Goal: Transaction & Acquisition: Purchase product/service

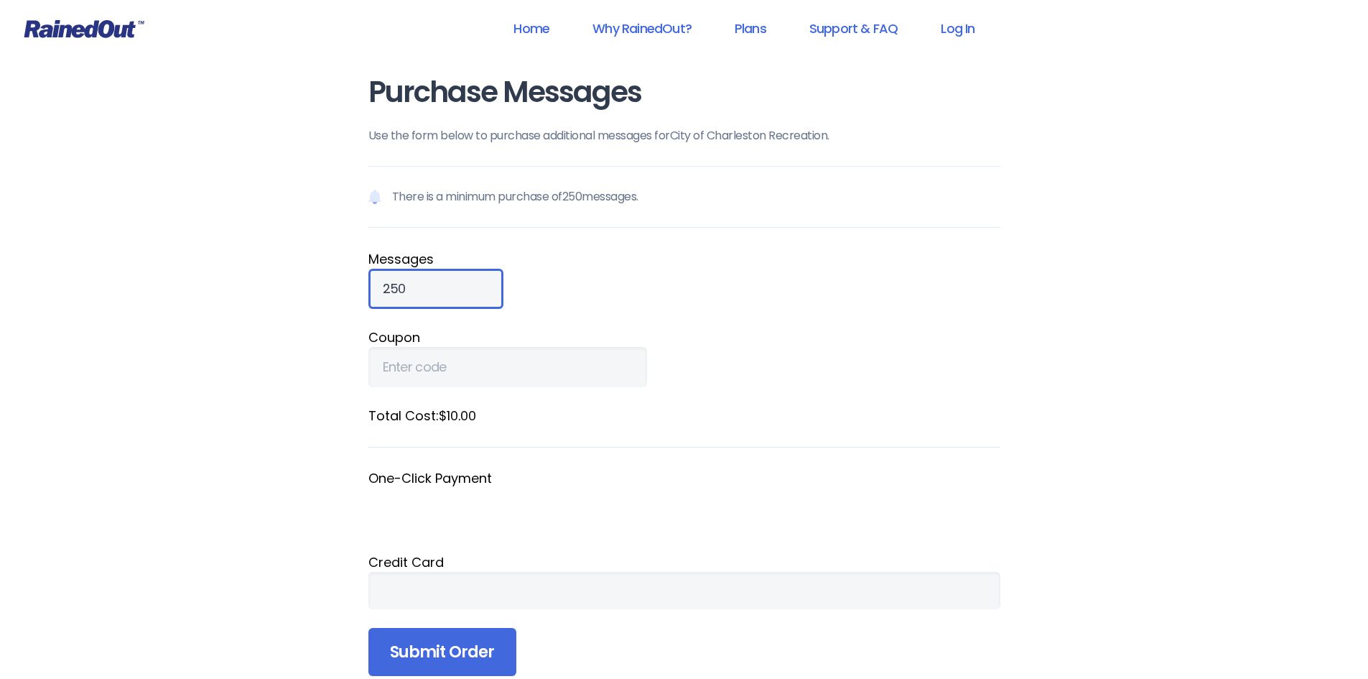
click at [429, 287] on input "250" at bounding box center [435, 289] width 135 height 40
type input "2"
type input "32500"
click at [681, 358] on fieldset "Coupon" at bounding box center [684, 357] width 632 height 60
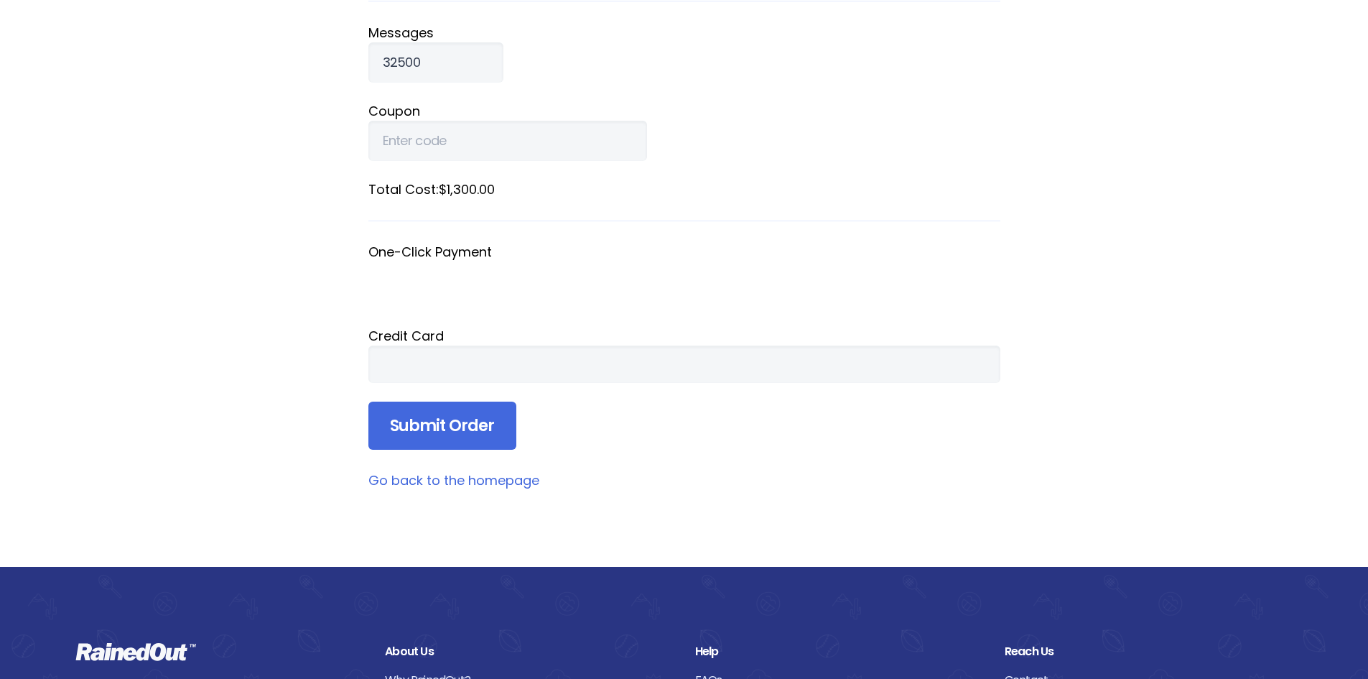
scroll to position [287, 0]
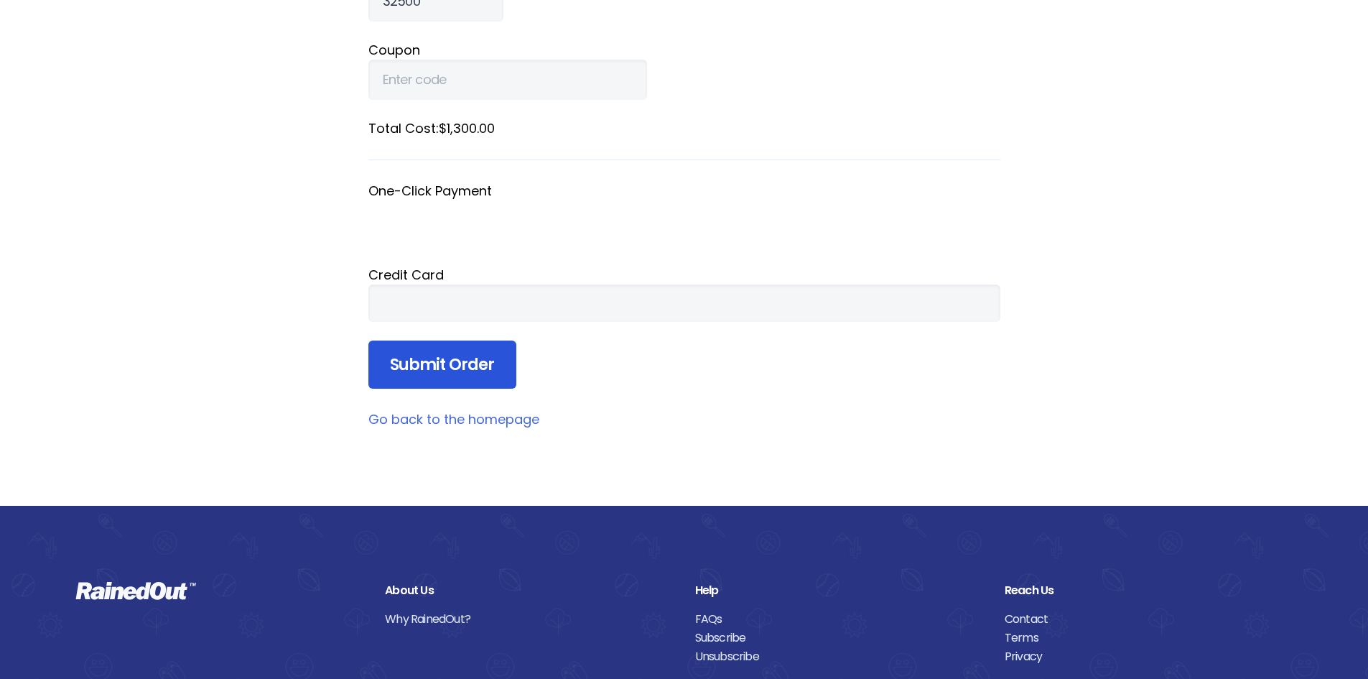
click at [455, 373] on input "Submit Order" at bounding box center [442, 364] width 148 height 49
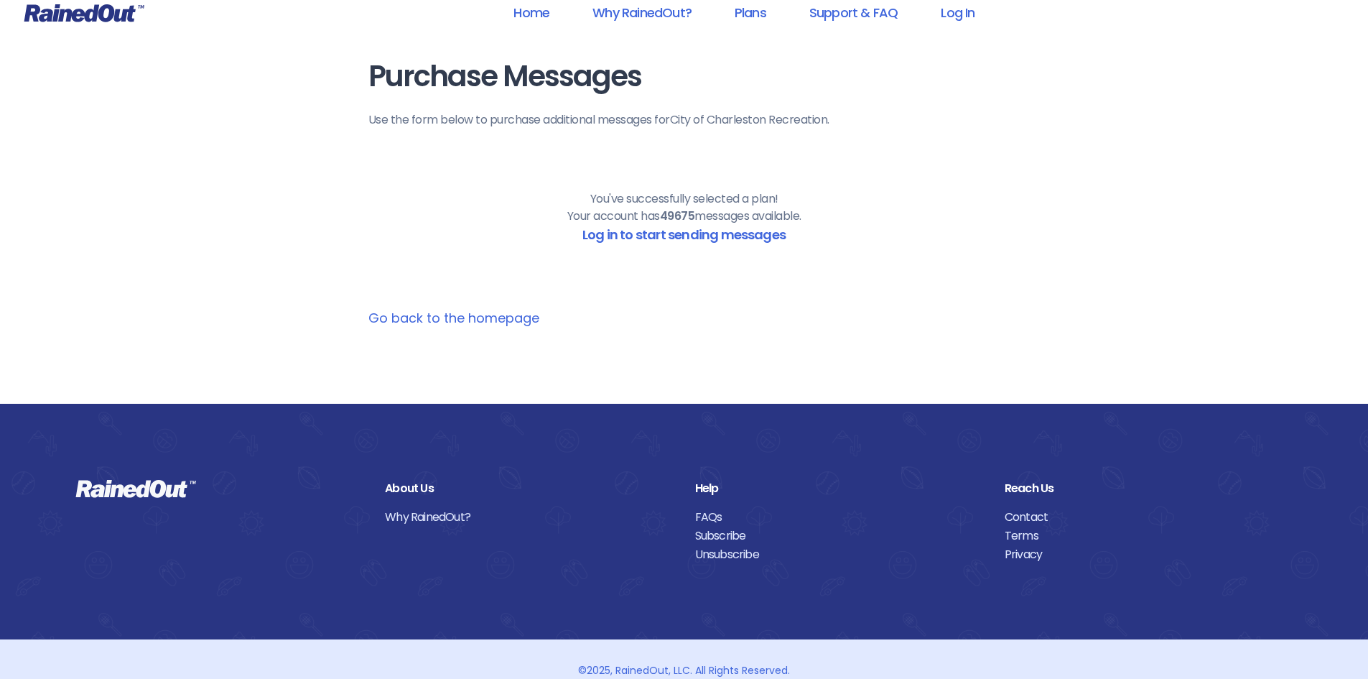
scroll to position [0, 0]
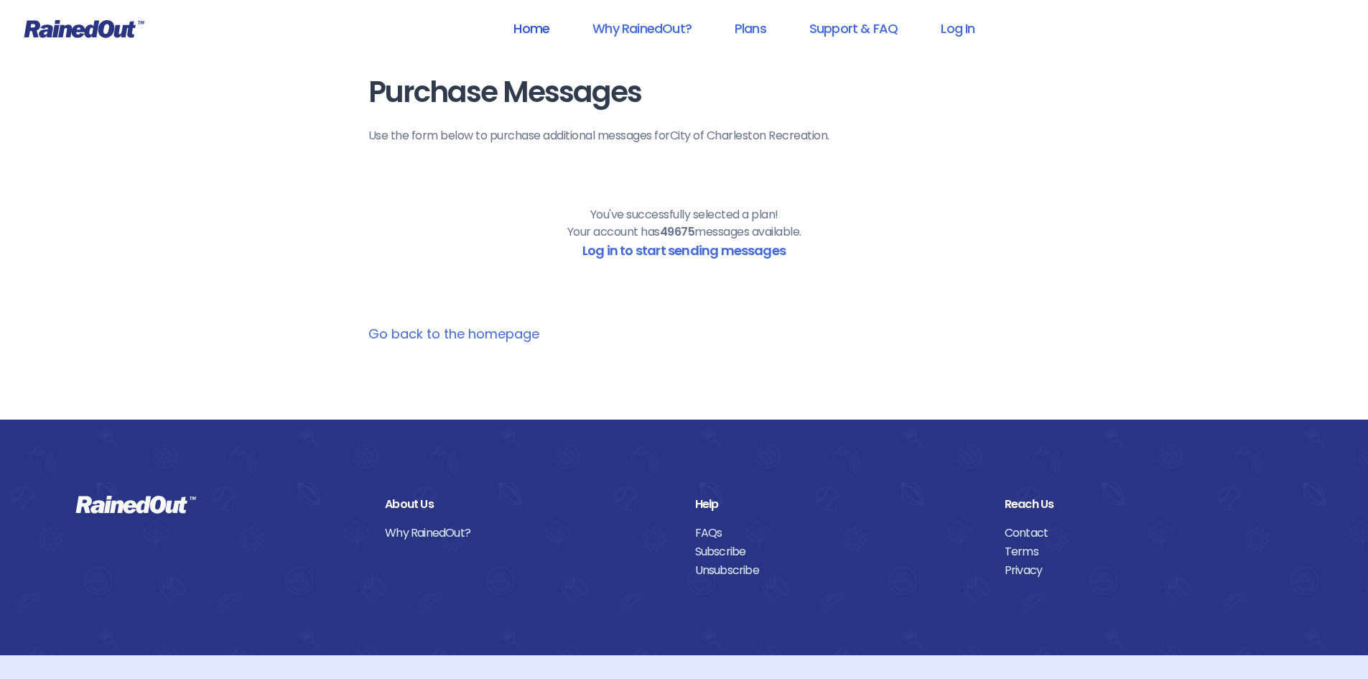
click at [531, 31] on link "Home" at bounding box center [531, 28] width 73 height 32
